Goal: Find specific page/section: Find specific page/section

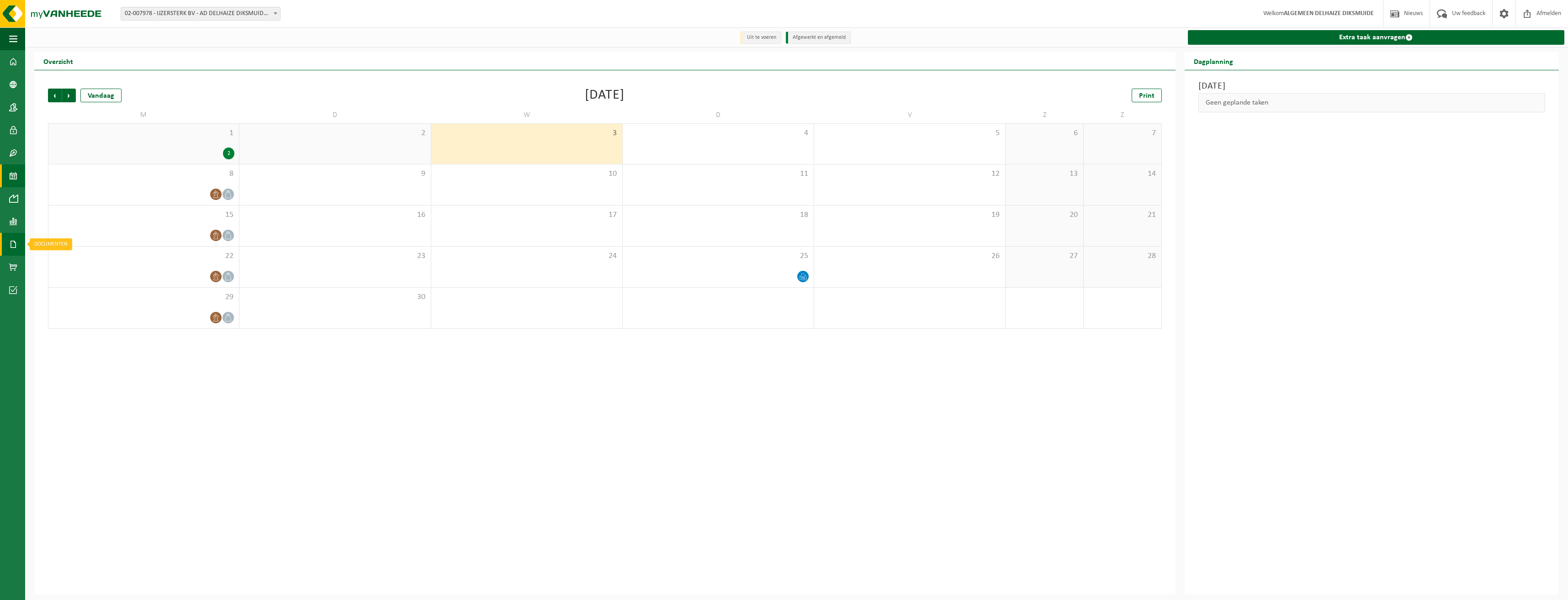
click at [13, 239] on span at bounding box center [12, 245] width 8 height 23
click at [88, 251] on link "Facturen" at bounding box center [63, 244] width 71 height 18
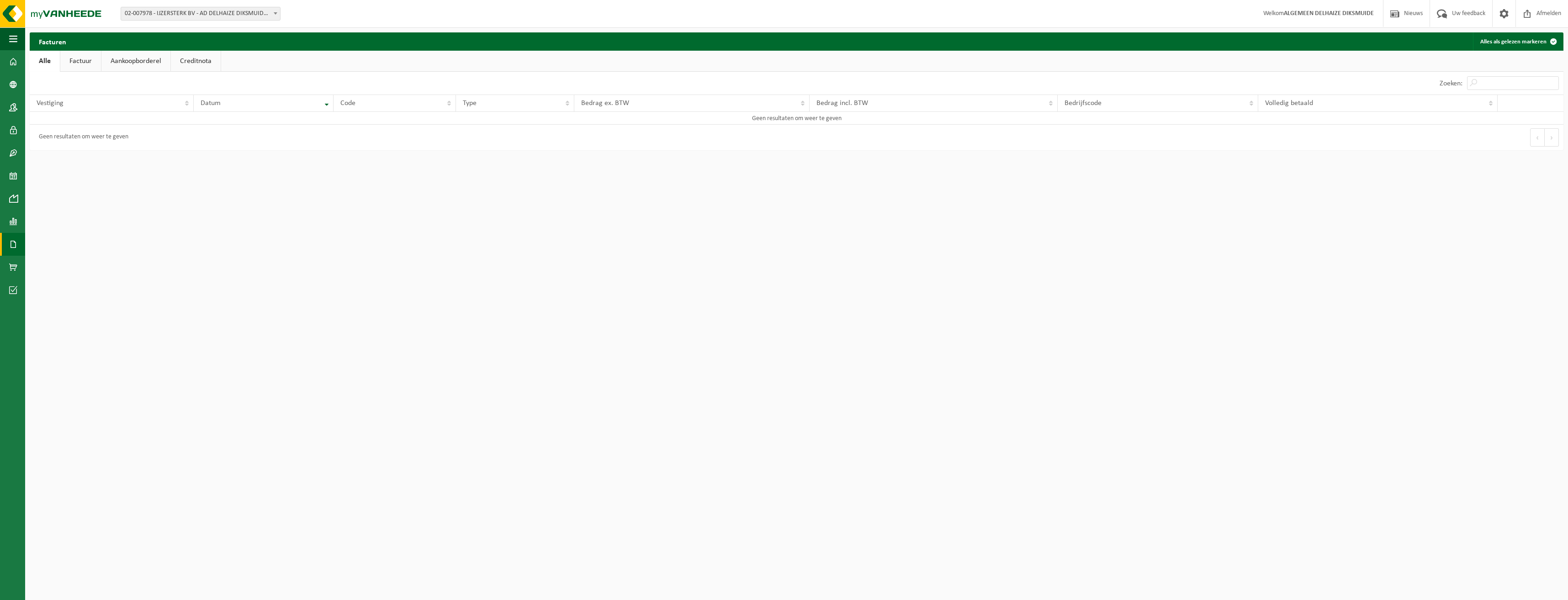
click at [76, 60] on link "Factuur" at bounding box center [81, 61] width 41 height 21
click at [402, 142] on div "Geen resultaten om weer te geven" at bounding box center [413, 137] width 768 height 26
click at [402, 140] on div "Geen resultaten om weer te geven" at bounding box center [413, 137] width 768 height 26
click at [215, 15] on span "02-007978 - IJZERSTERK BV - AD DELHAIZE DIKSMUIDE - [GEOGRAPHIC_DATA]" at bounding box center [200, 13] width 159 height 12
click at [214, 15] on span "02-007978 - IJZERSTERK BV - AD DELHAIZE DIKSMUIDE - [GEOGRAPHIC_DATA]" at bounding box center [200, 13] width 159 height 12
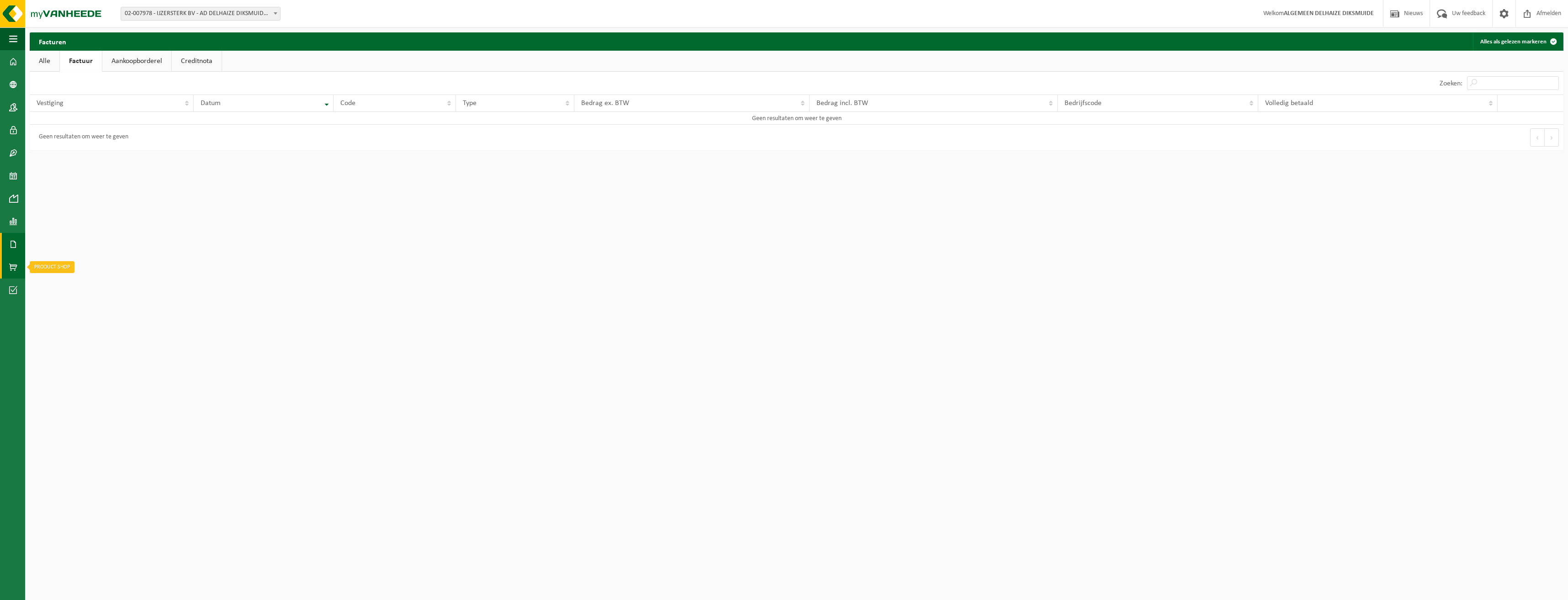
click at [20, 264] on link "Product Shop" at bounding box center [12, 267] width 25 height 23
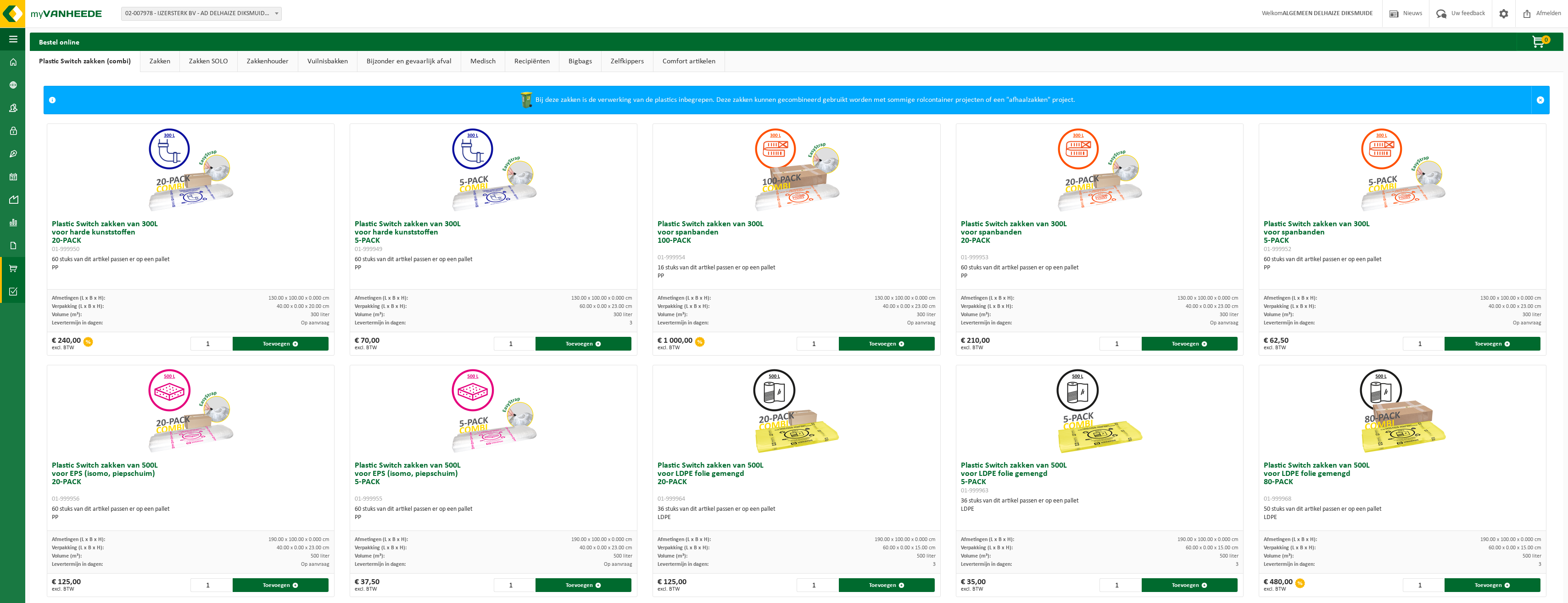
click at [14, 298] on span at bounding box center [13, 292] width 8 height 23
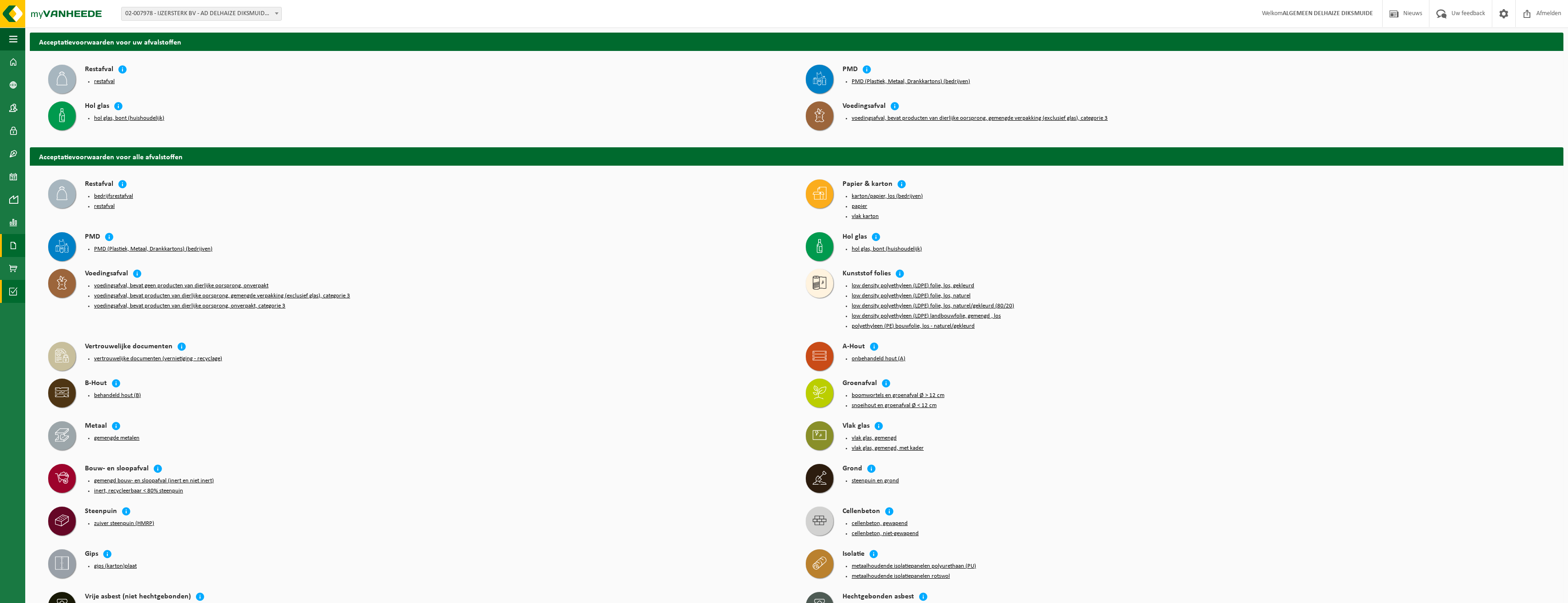
click at [14, 247] on span at bounding box center [13, 246] width 8 height 23
click at [84, 244] on link "Facturen" at bounding box center [63, 245] width 72 height 18
